Goal: Ask a question

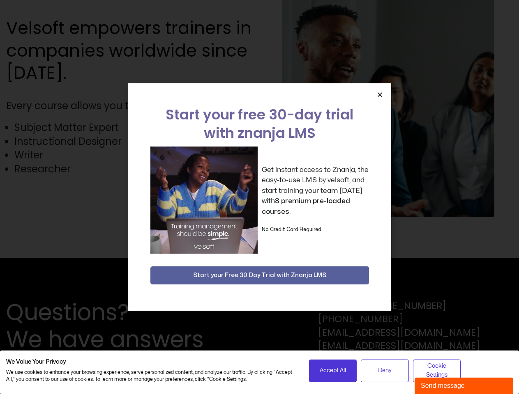
click at [259, 197] on div "Get instant access to Znanja, the easy-to-use LMS by velsoft, and start trainin…" at bounding box center [259, 200] width 219 height 107
click at [380, 94] on icon "Close" at bounding box center [380, 95] width 6 height 6
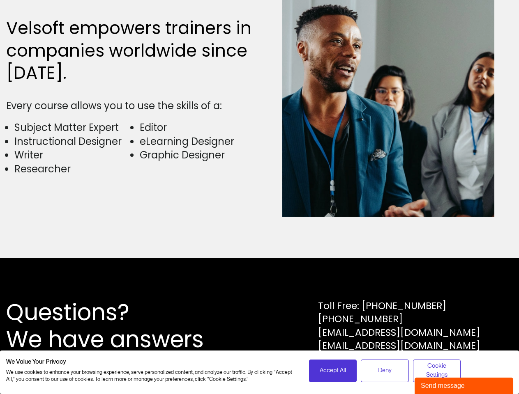
click at [260, 276] on div "Questions? We have answers Toll Free: [PHONE_NUMBER] [PHONE_NUMBER] [EMAIL_ADDR…" at bounding box center [259, 326] width 519 height 136
click at [333, 371] on span "Accept All" at bounding box center [333, 370] width 26 height 9
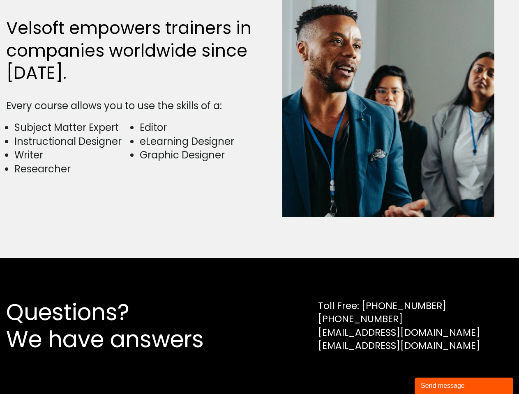
click at [385, 371] on div "Questions? We have answers Toll Free: [PHONE_NUMBER] [PHONE_NUMBER] [EMAIL_ADDR…" at bounding box center [259, 326] width 519 height 136
click at [437, 371] on div "Questions? We have answers Toll Free: [PHONE_NUMBER] [PHONE_NUMBER] [EMAIL_ADDR…" at bounding box center [259, 326] width 519 height 136
click at [464, 386] on div "Send message" at bounding box center [464, 386] width 86 height 10
